Goal: Navigation & Orientation: Find specific page/section

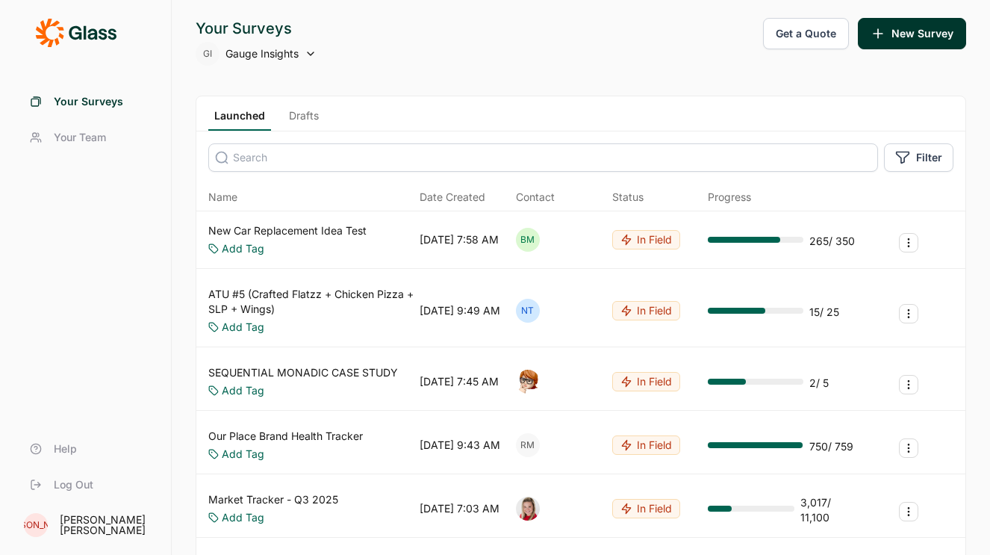
click at [69, 133] on span "Your Team" at bounding box center [80, 137] width 52 height 15
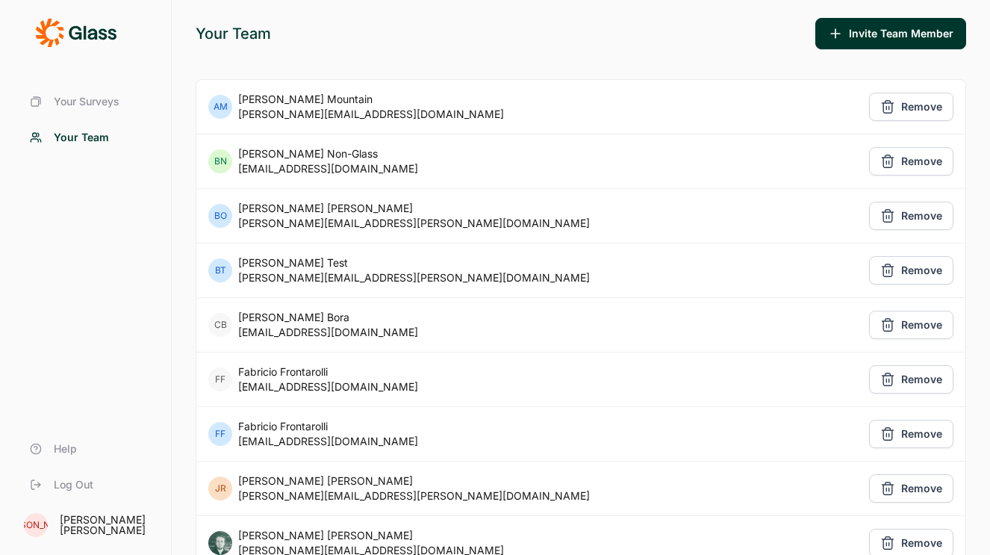
click at [80, 93] on link "Your Surveys" at bounding box center [85, 102] width 135 height 36
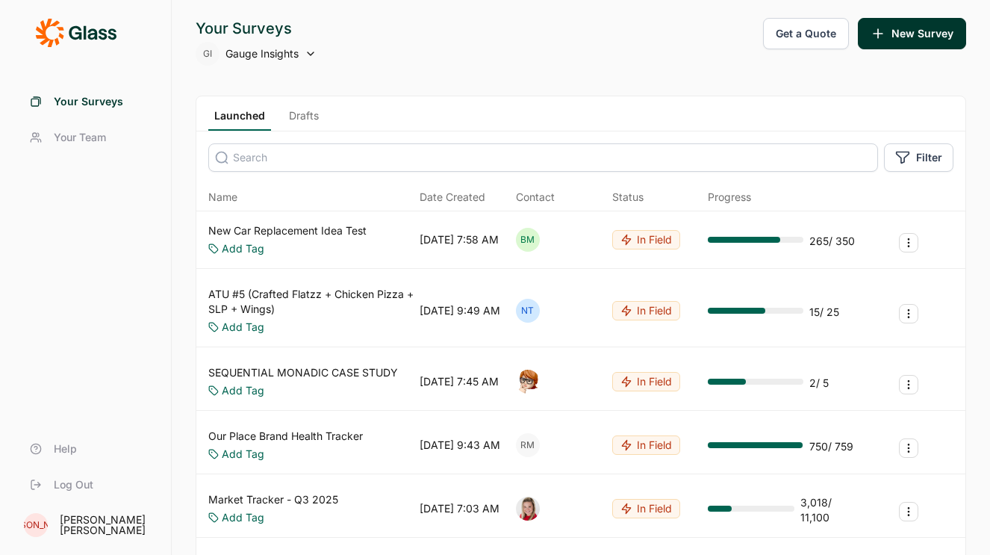
click at [308, 103] on div "Launched Drafts" at bounding box center [580, 113] width 769 height 35
click at [293, 115] on link "Drafts" at bounding box center [304, 119] width 42 height 22
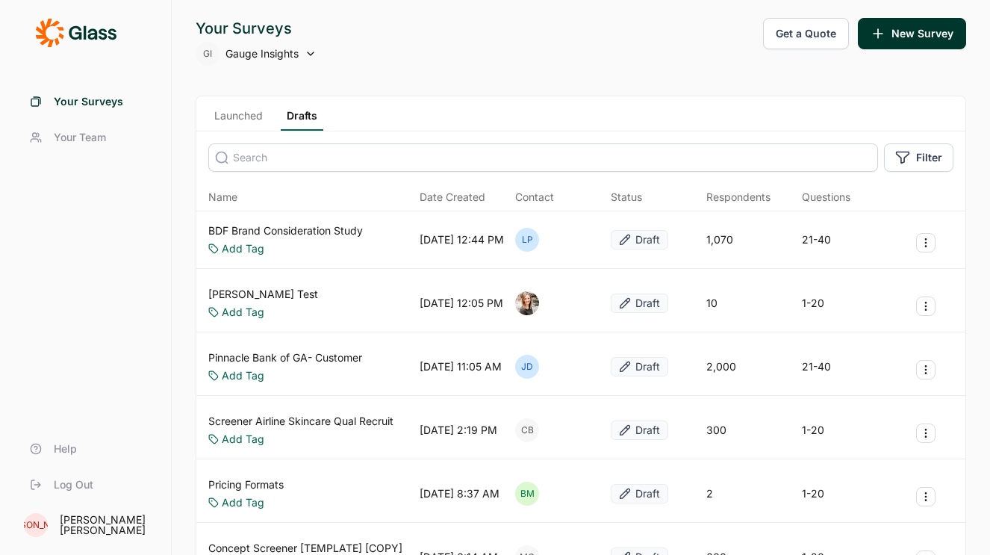
click at [251, 122] on link "Launched" at bounding box center [238, 119] width 60 height 22
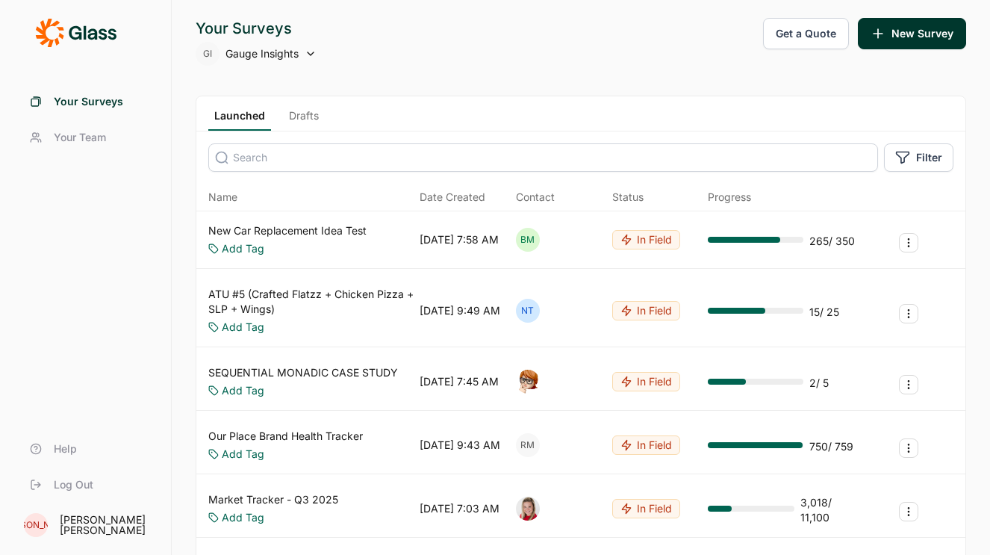
click at [333, 119] on div "Launched Drafts" at bounding box center [580, 113] width 769 height 35
click at [315, 119] on link "Drafts" at bounding box center [304, 119] width 42 height 22
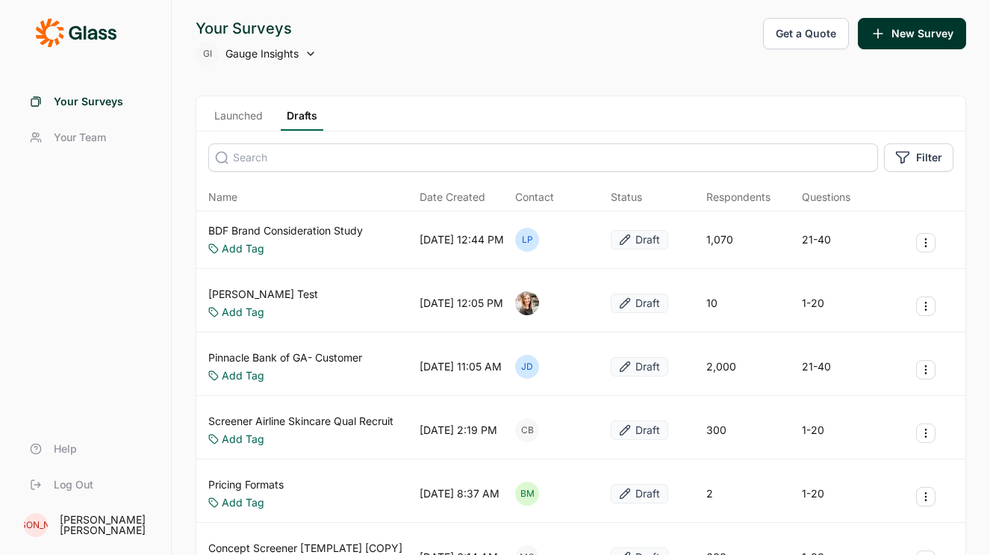
click at [232, 119] on link "Launched" at bounding box center [238, 119] width 60 height 22
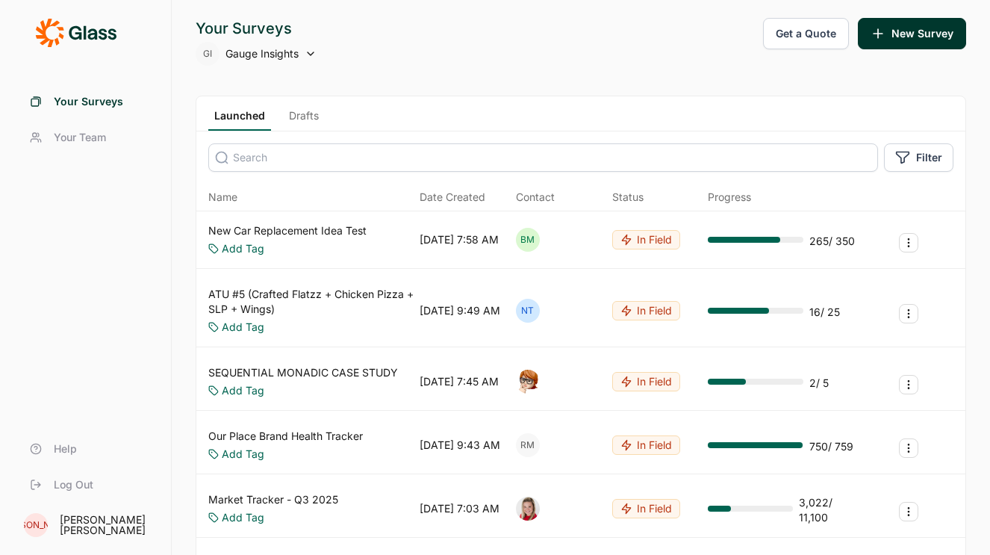
click at [83, 46] on icon at bounding box center [75, 33] width 81 height 30
click at [83, 25] on icon at bounding box center [75, 33] width 81 height 30
